Goal: Obtain resource: Obtain resource

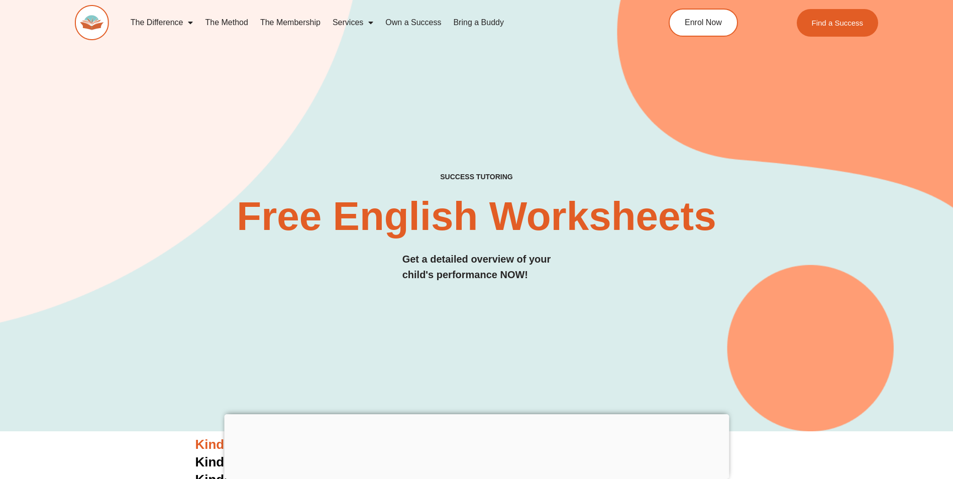
click at [475, 415] on div at bounding box center [476, 415] width 505 height 0
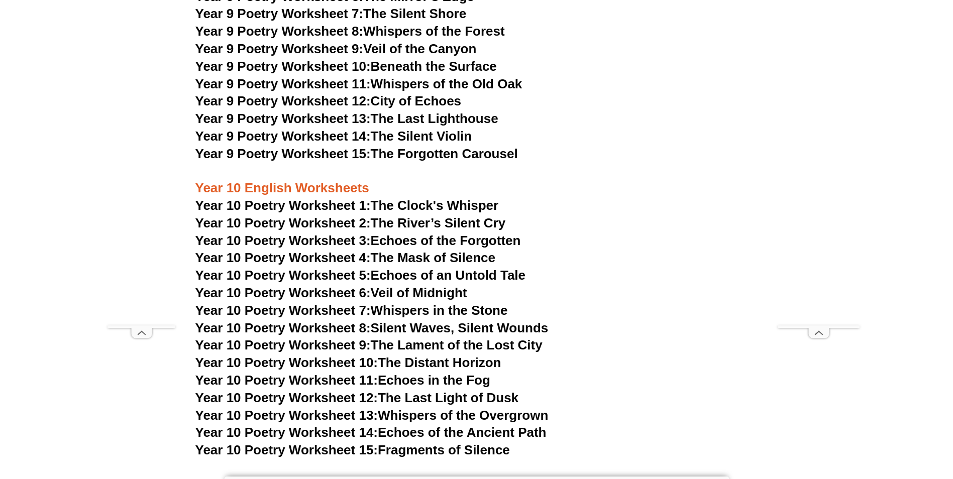
scroll to position [6936, 0]
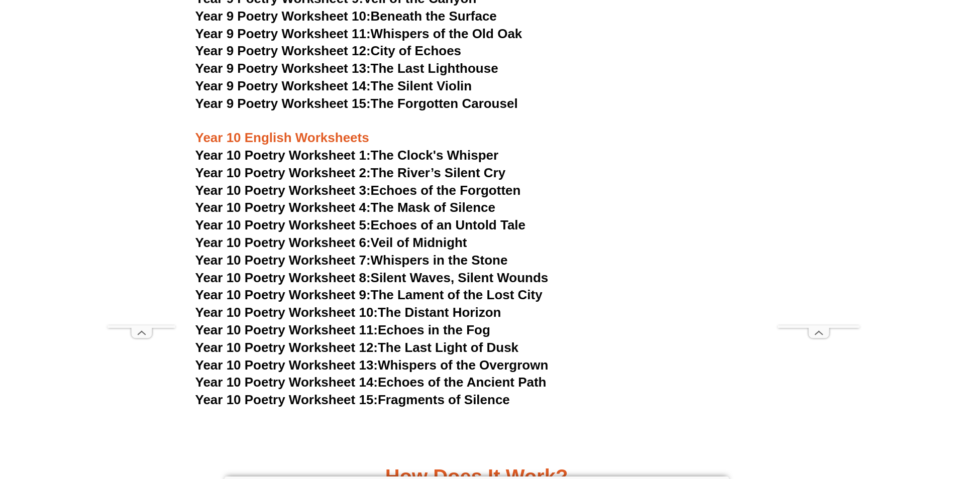
click at [258, 148] on span "Year 10 Poetry Worksheet 1:" at bounding box center [283, 155] width 175 height 15
click at [357, 200] on span "Year 10 Poetry Worksheet 4:" at bounding box center [283, 207] width 175 height 15
click at [436, 305] on link "Year 10 Poetry Worksheet 10: The Distant Horizon" at bounding box center [349, 312] width 306 height 15
click at [349, 393] on span "Year 10 Poetry Worksheet 15:" at bounding box center [287, 400] width 183 height 15
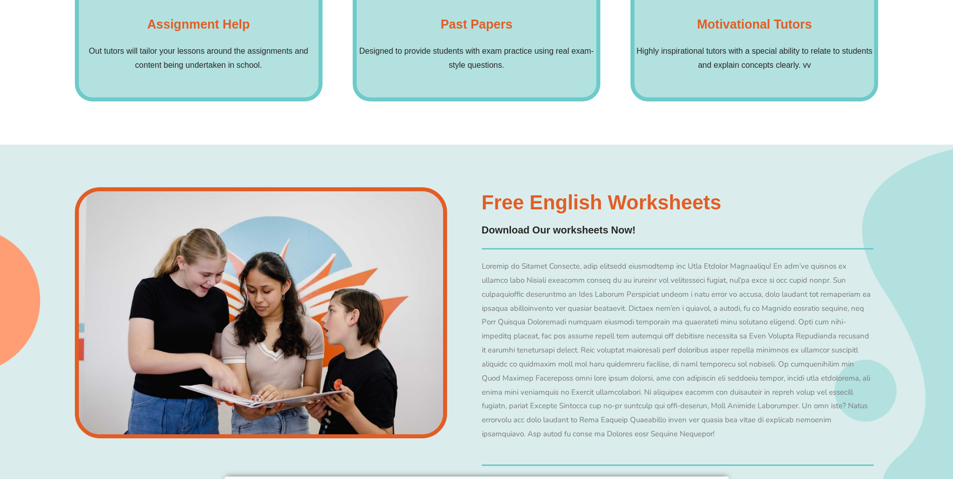
scroll to position [7639, 0]
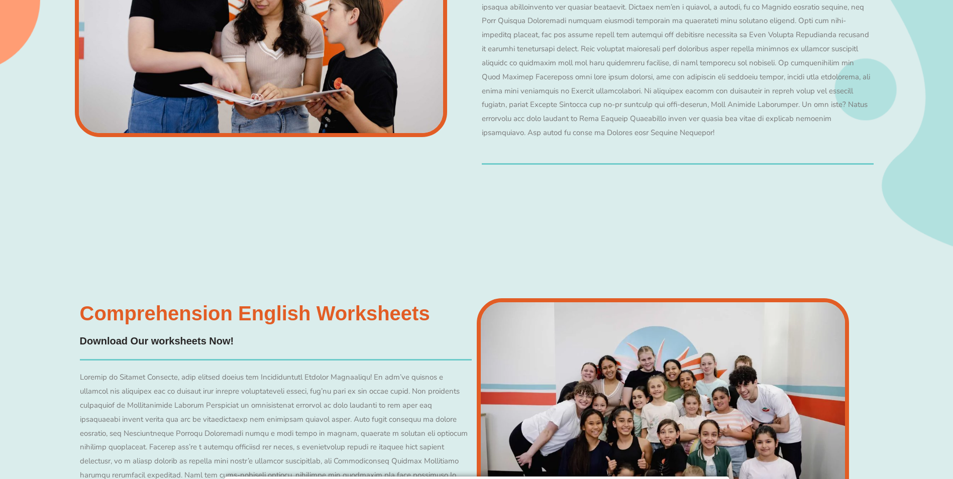
scroll to position [7941, 0]
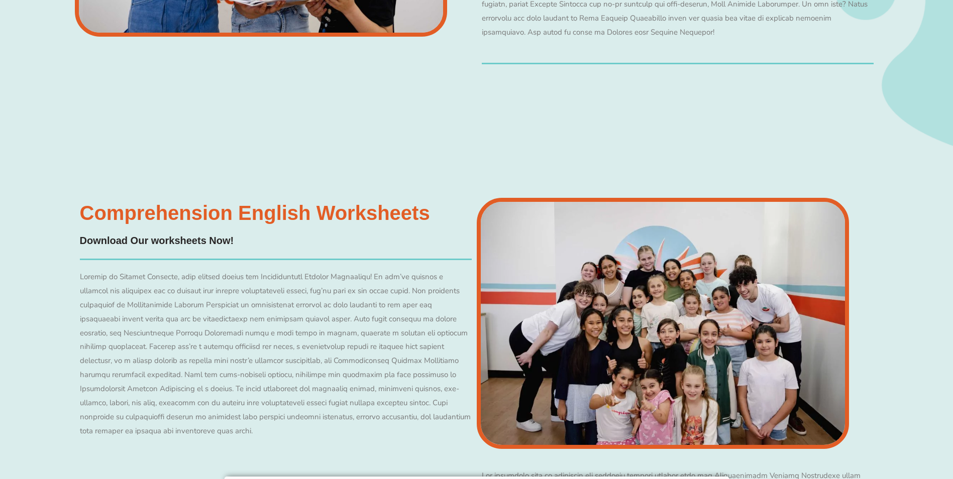
click at [180, 203] on h3 "Comprehension English Worksheets​" at bounding box center [255, 213] width 350 height 20
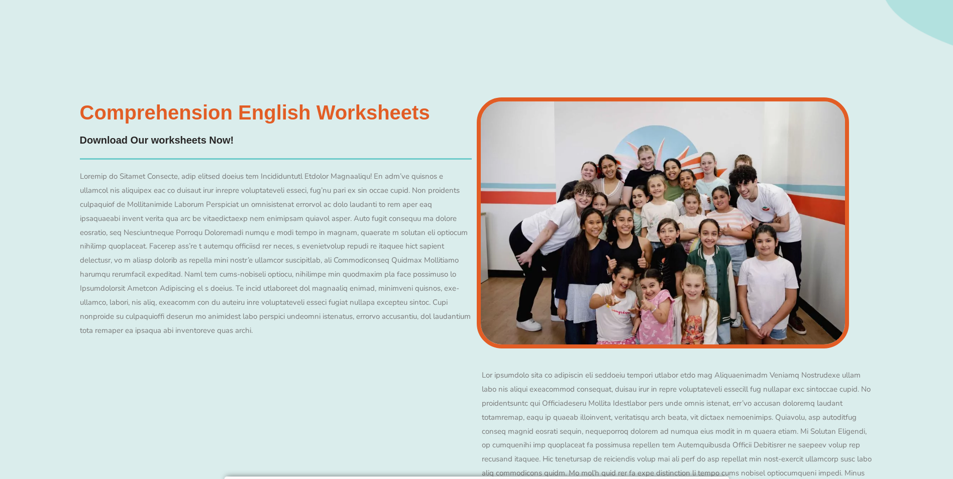
scroll to position [8142, 0]
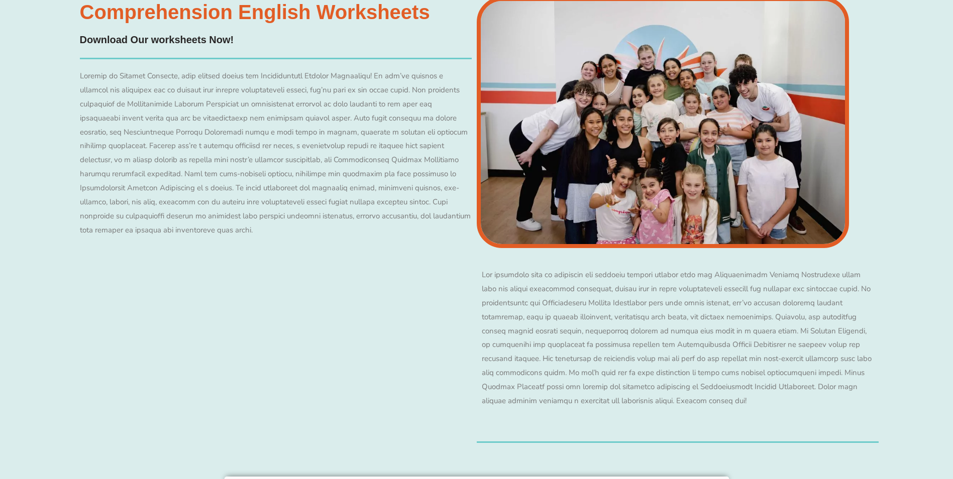
click at [707, 155] on img at bounding box center [663, 122] width 373 height 251
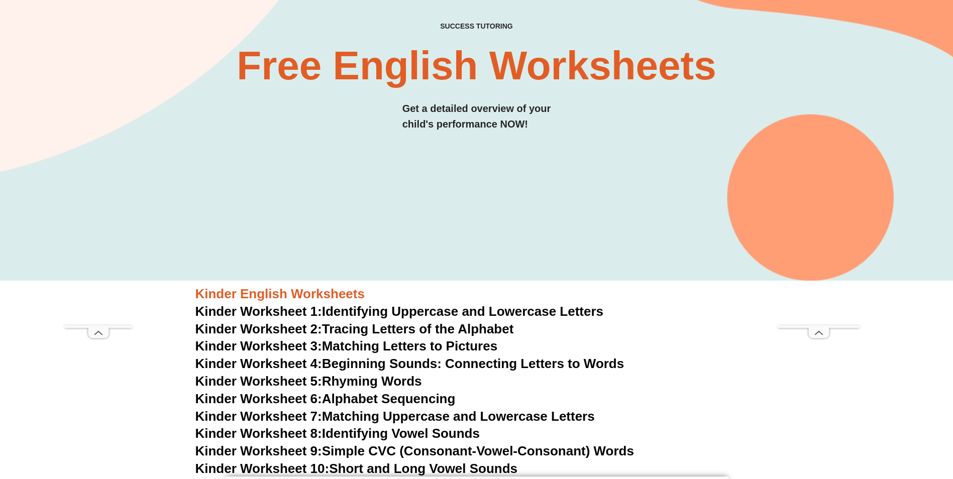
scroll to position [6936, 0]
